Goal: Information Seeking & Learning: Find specific fact

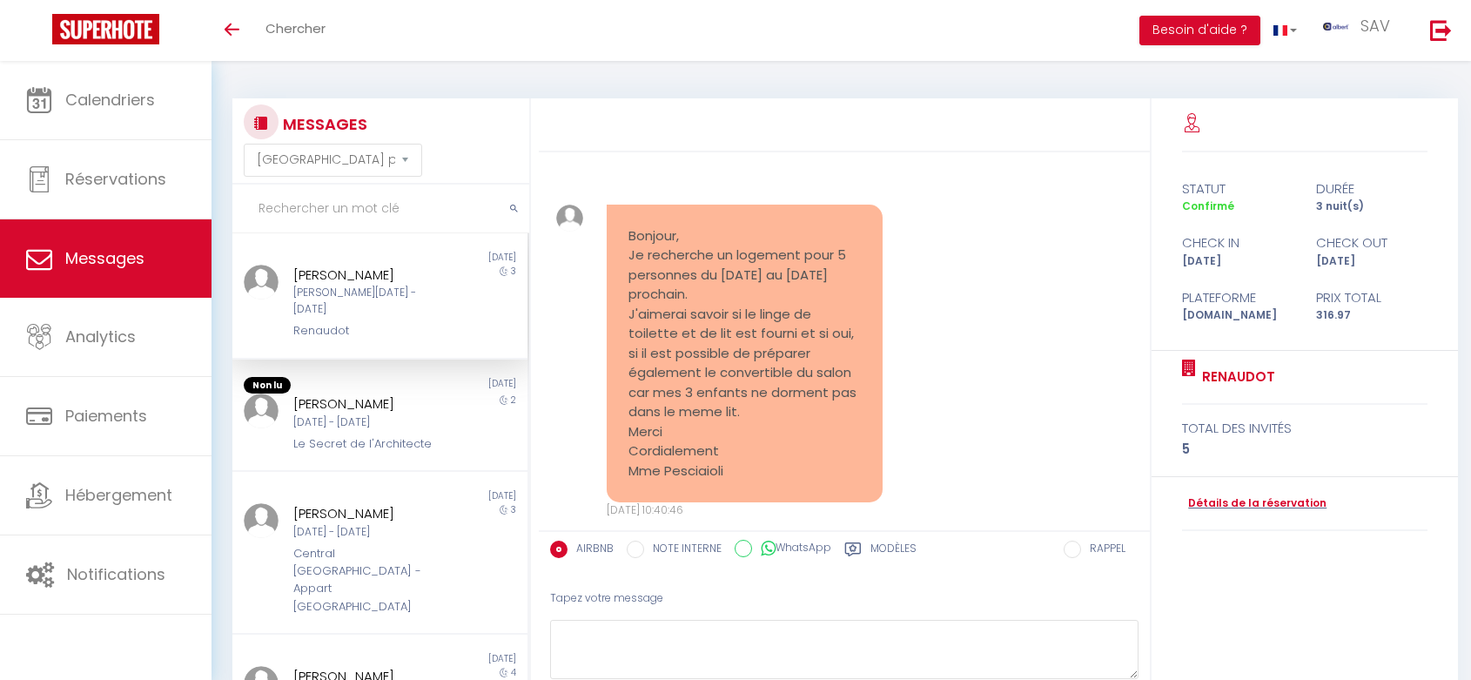
select select "message"
click at [338, 215] on input "text" at bounding box center [380, 209] width 297 height 49
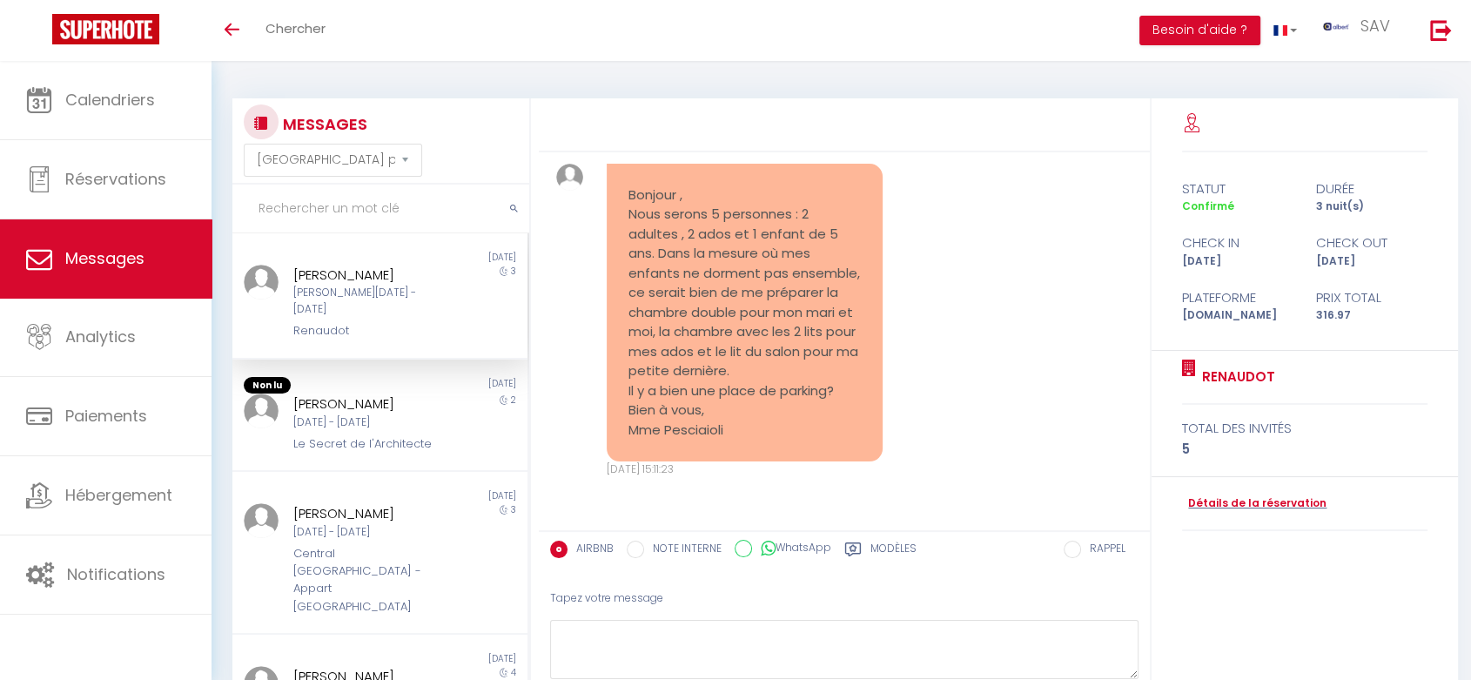
paste input "[PERSON_NAME]"
click at [518, 204] on button "submit" at bounding box center [514, 209] width 30 height 49
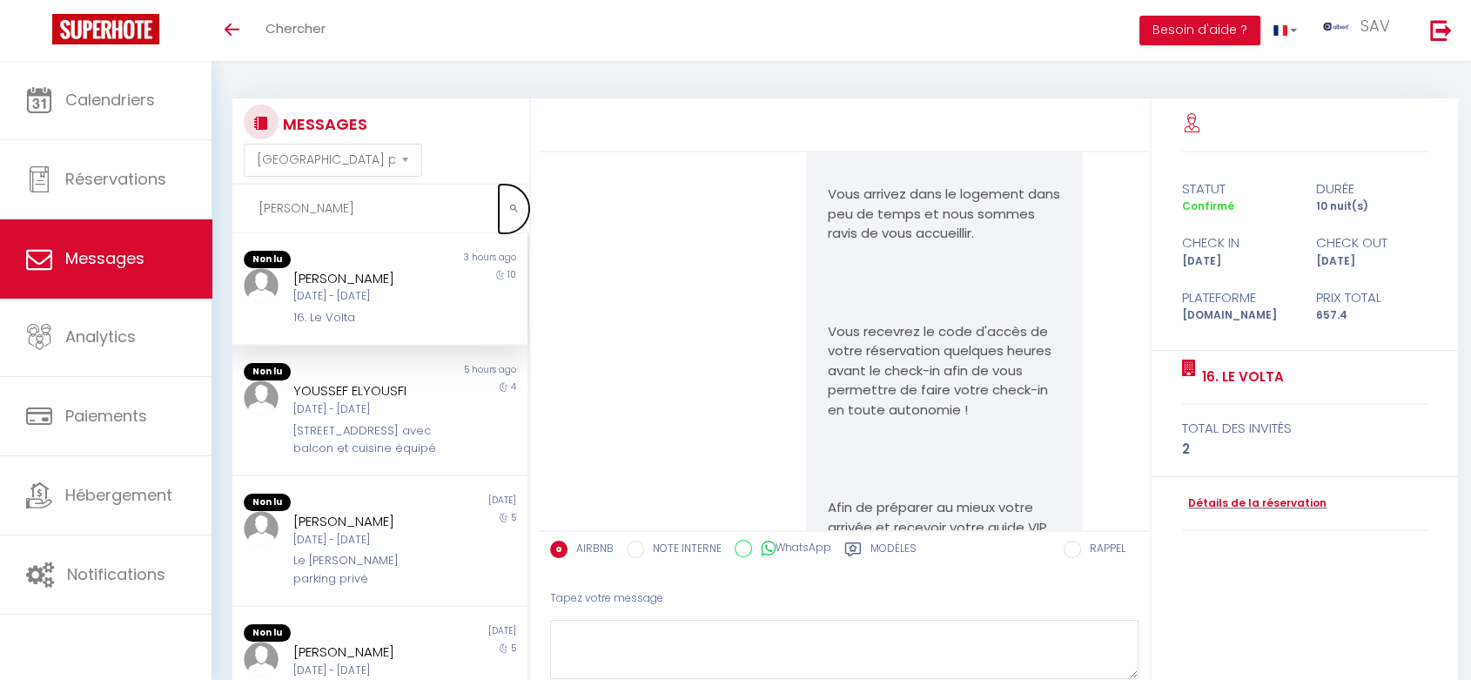
scroll to position [15078, 0]
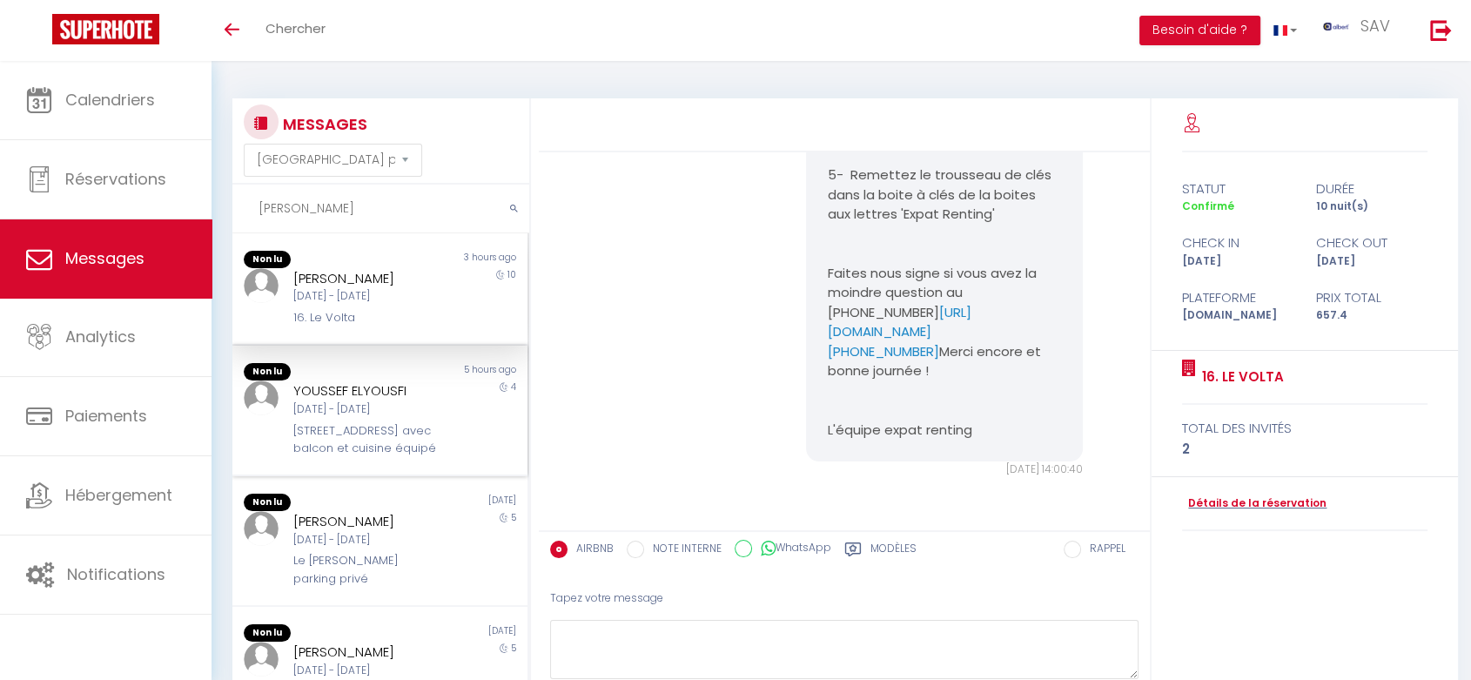
click at [367, 420] on div "YOUSSEF ELYOUSFI [DATE] - [DATE] Rue Michelet · T2 avec balcon et cuisine équipé" at bounding box center [368, 418] width 172 height 77
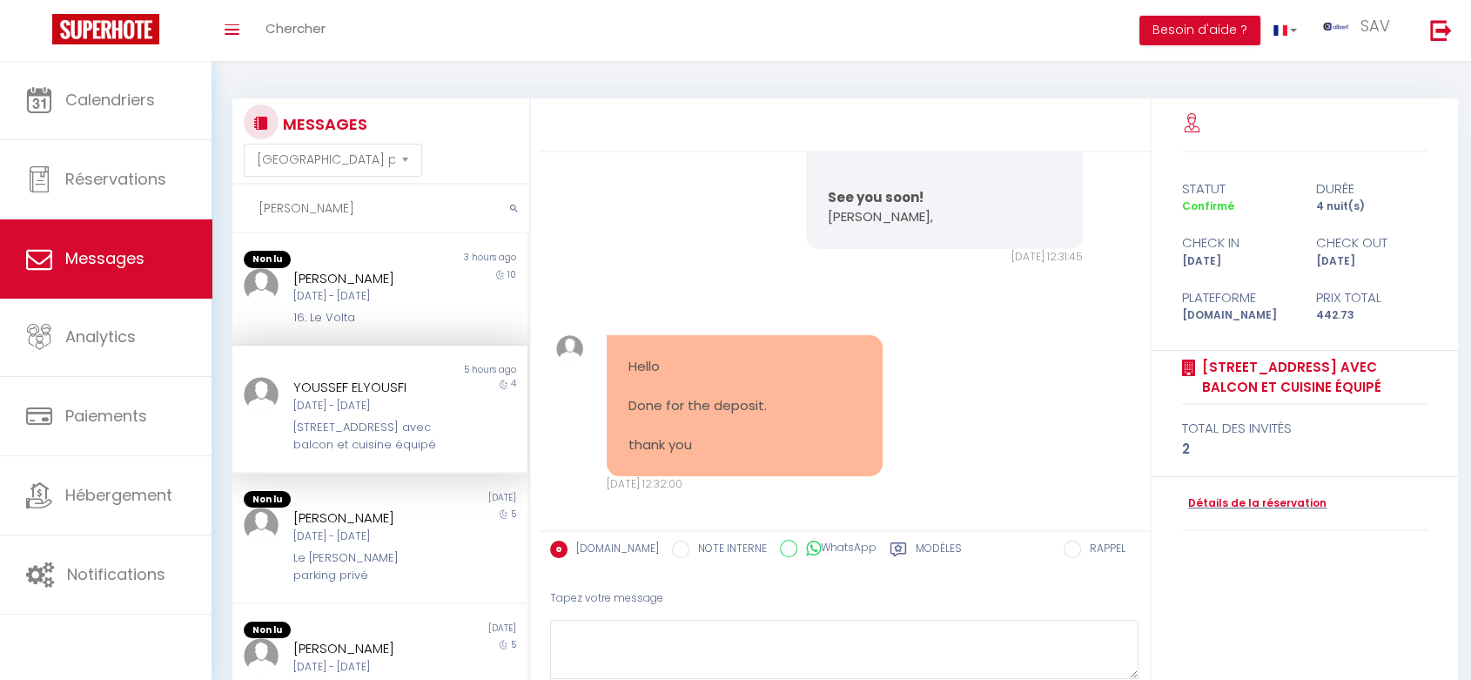
scroll to position [11115, 0]
drag, startPoint x: 411, startPoint y: 387, endPoint x: 288, endPoint y: 387, distance: 122.7
click at [288, 387] on div "YOUSSEF ELYOUSFI [DATE] - [DATE] Rue Michelet · T2 avec balcon et cuisine équipé" at bounding box center [368, 415] width 172 height 77
copy div "YOUSSEF ELYOUSFI"
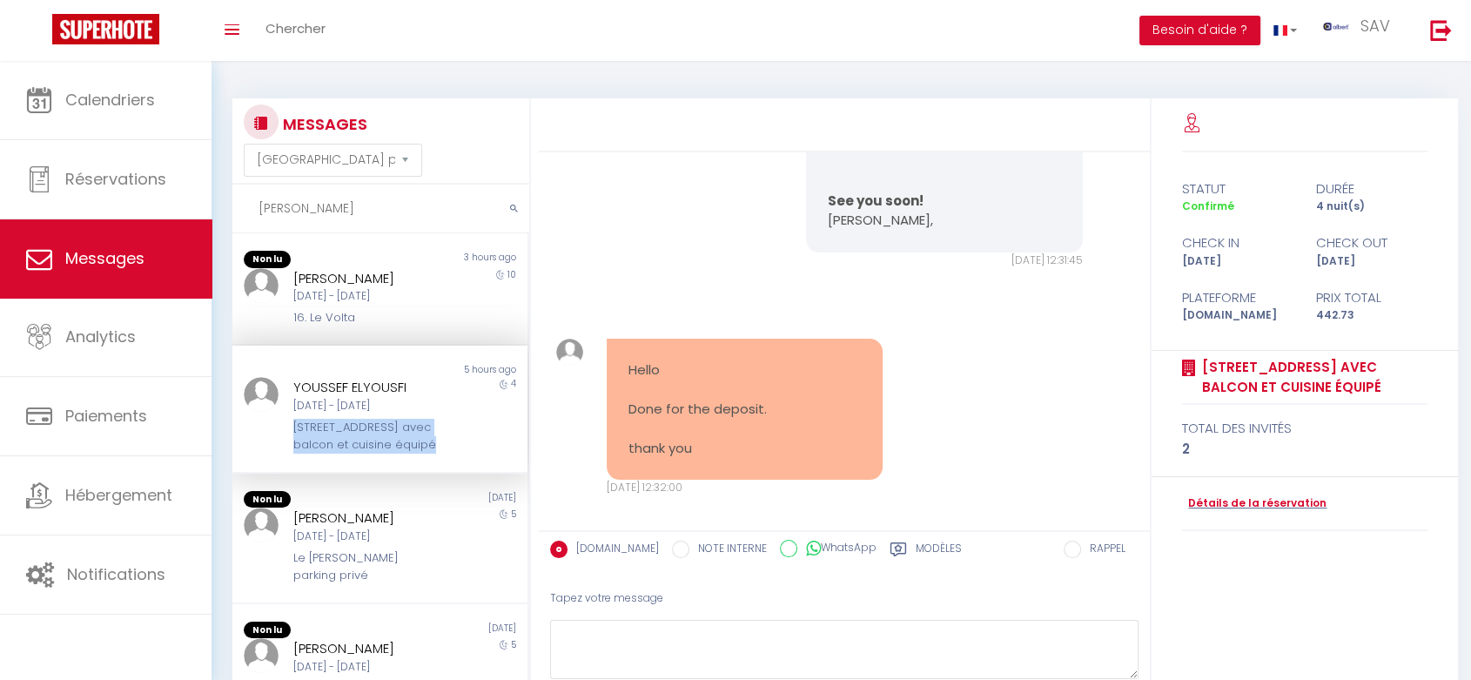
drag, startPoint x: 452, startPoint y: 445, endPoint x: 280, endPoint y: 433, distance: 171.9
click at [280, 433] on div "YOUSSEF ELYOUSFI [DATE] - [DATE] Rue Michelet · T2 avec balcon et cuisine équip…" at bounding box center [379, 415] width 295 height 77
copy div "[STREET_ADDRESS] avec balcon et cuisine équipé"
drag, startPoint x: 237, startPoint y: 207, endPoint x: 219, endPoint y: 207, distance: 18.3
click at [219, 207] on div "MESSAGES Trier par date de réservation [GEOGRAPHIC_DATA] par date de message [P…" at bounding box center [842, 418] width 1260 height 714
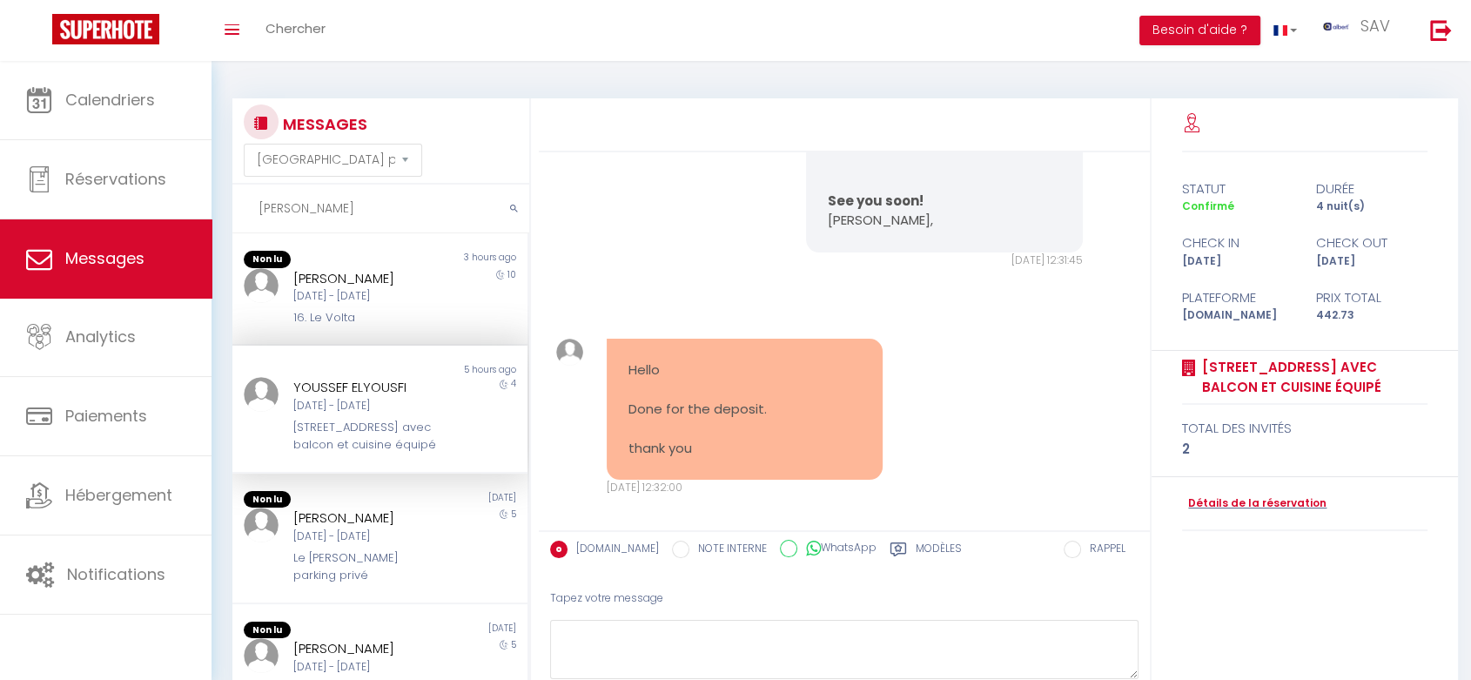
paste input "[PERSON_NAME]"
type input "[PERSON_NAME]"
click at [513, 208] on icon "submit" at bounding box center [514, 209] width 8 height 10
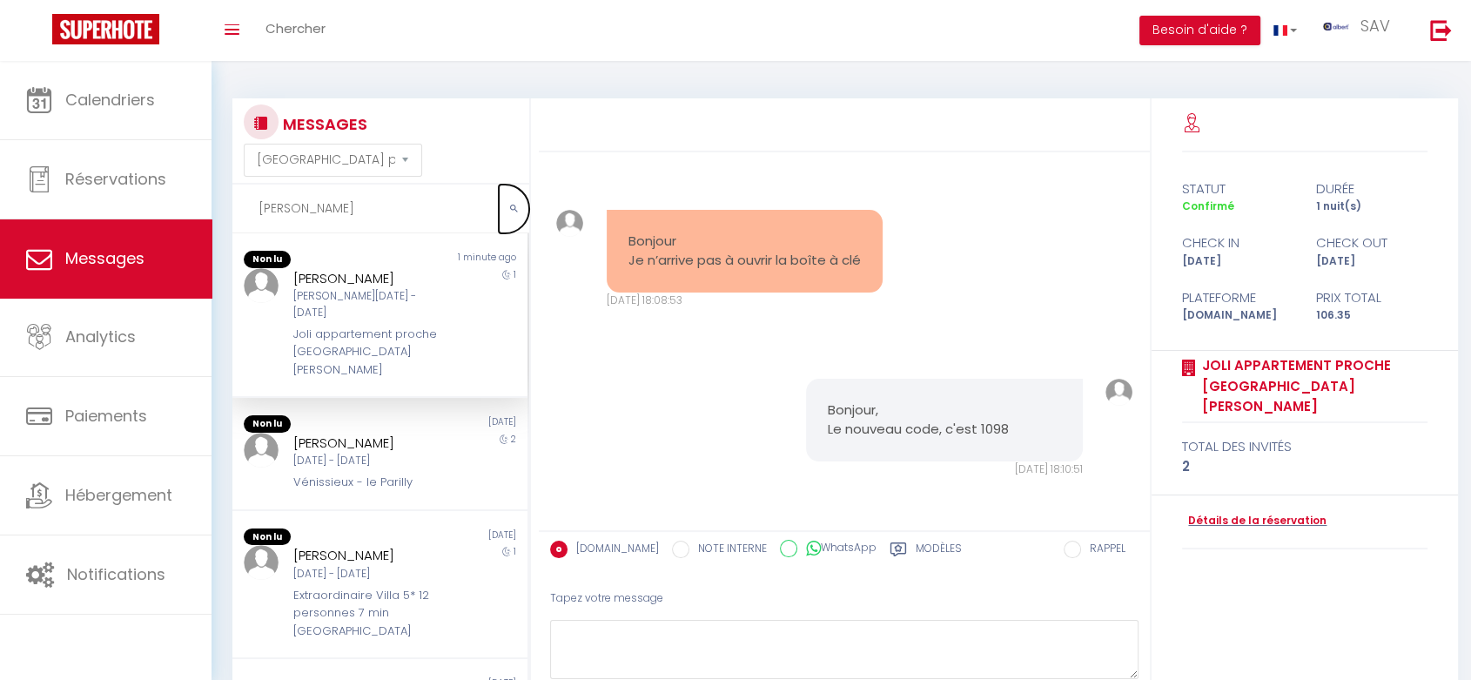
scroll to position [4568, 0]
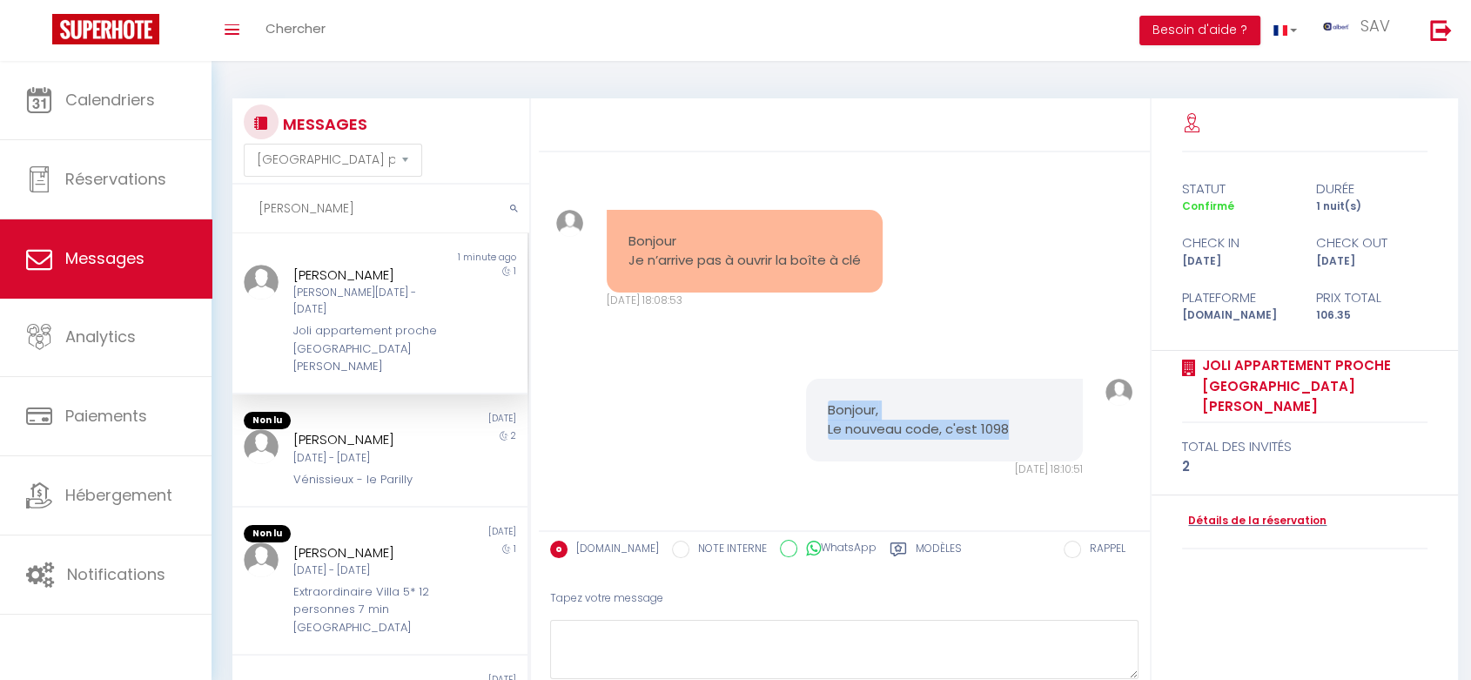
copy pre "Bonjour, Le nouveau code, c'est 1098"
drag, startPoint x: 1015, startPoint y: 438, endPoint x: 746, endPoint y: 386, distance: 274.0
click at [746, 386] on div "Bonjour, Le nouveau code, c'est 1098 [DATE] 18:10:51 Note Sms Bonjour, Le nouve…" at bounding box center [844, 428] width 599 height 169
